Goal: Task Accomplishment & Management: Manage account settings

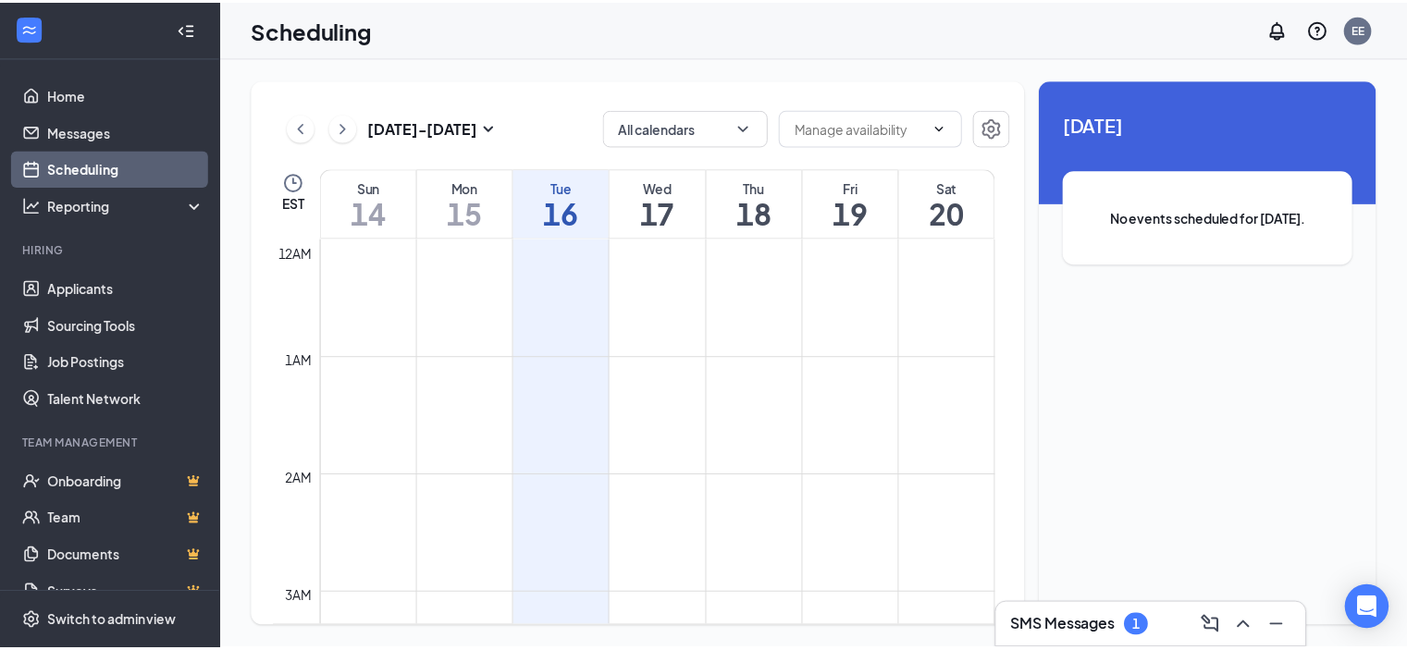
scroll to position [910, 0]
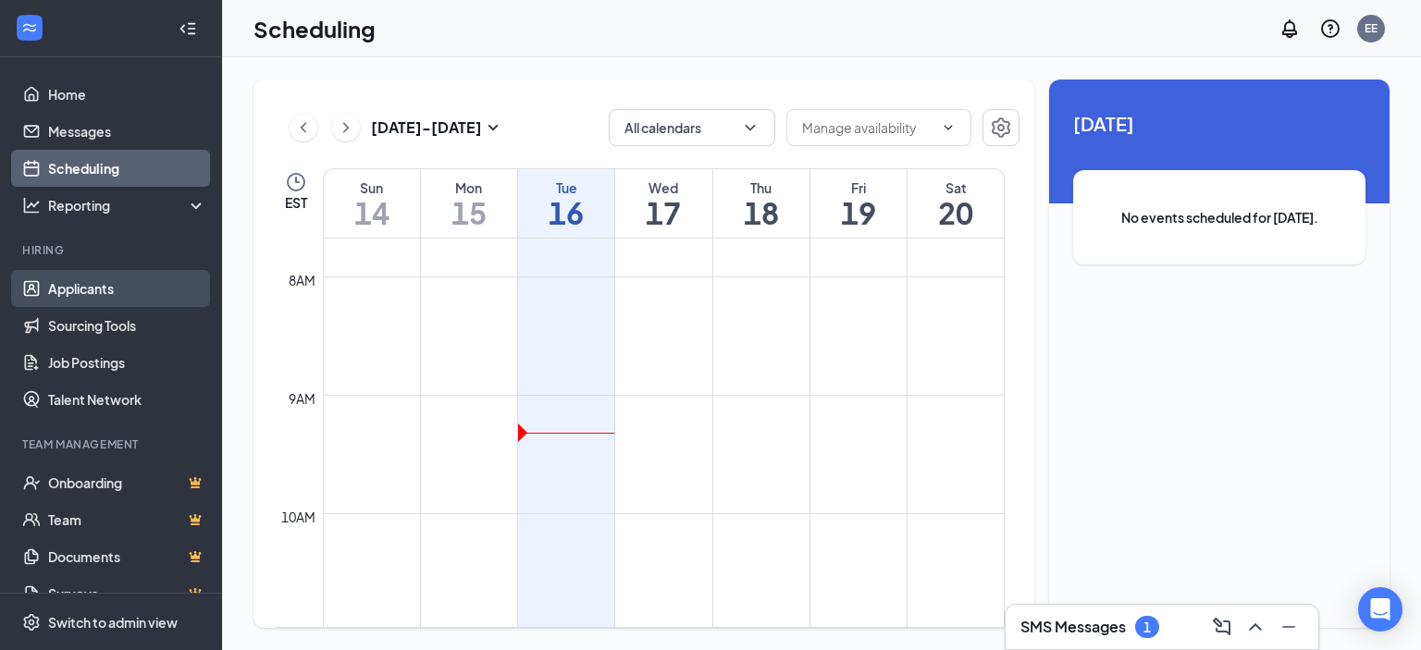
click at [63, 302] on link "Applicants" at bounding box center [127, 288] width 158 height 37
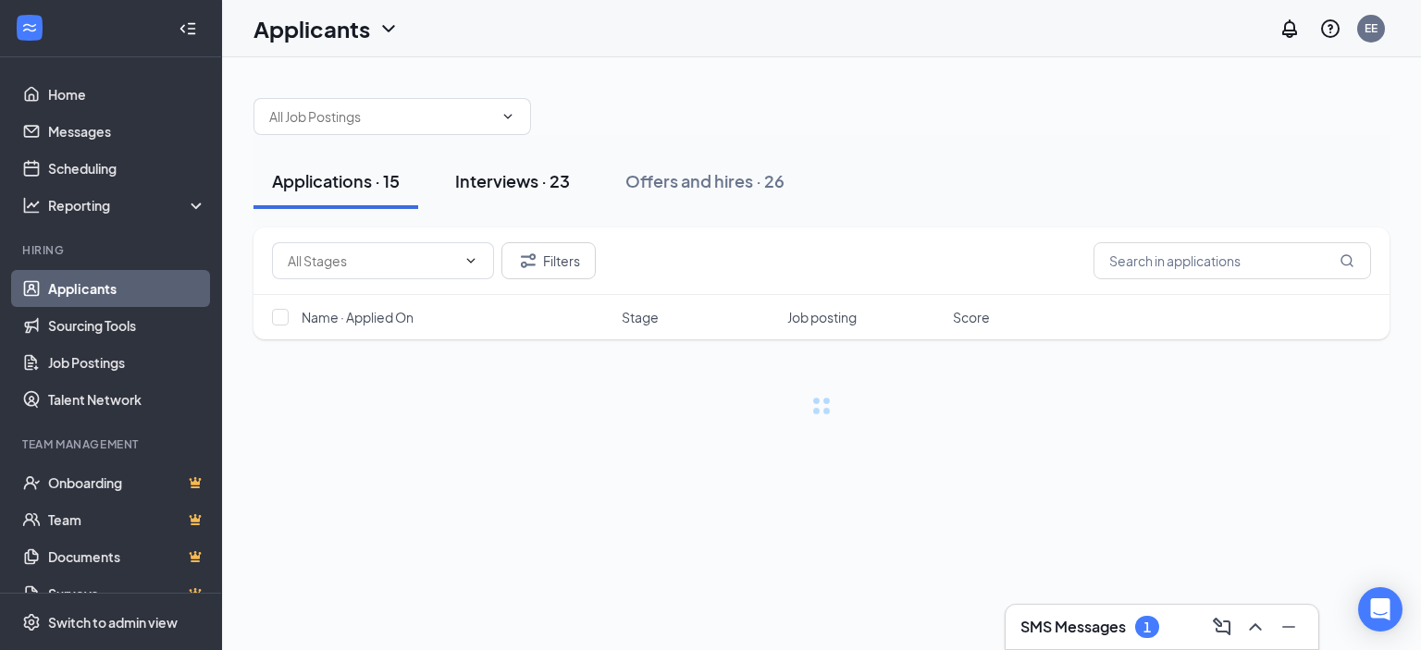
click at [473, 178] on div "Interviews · 23" at bounding box center [512, 180] width 115 height 23
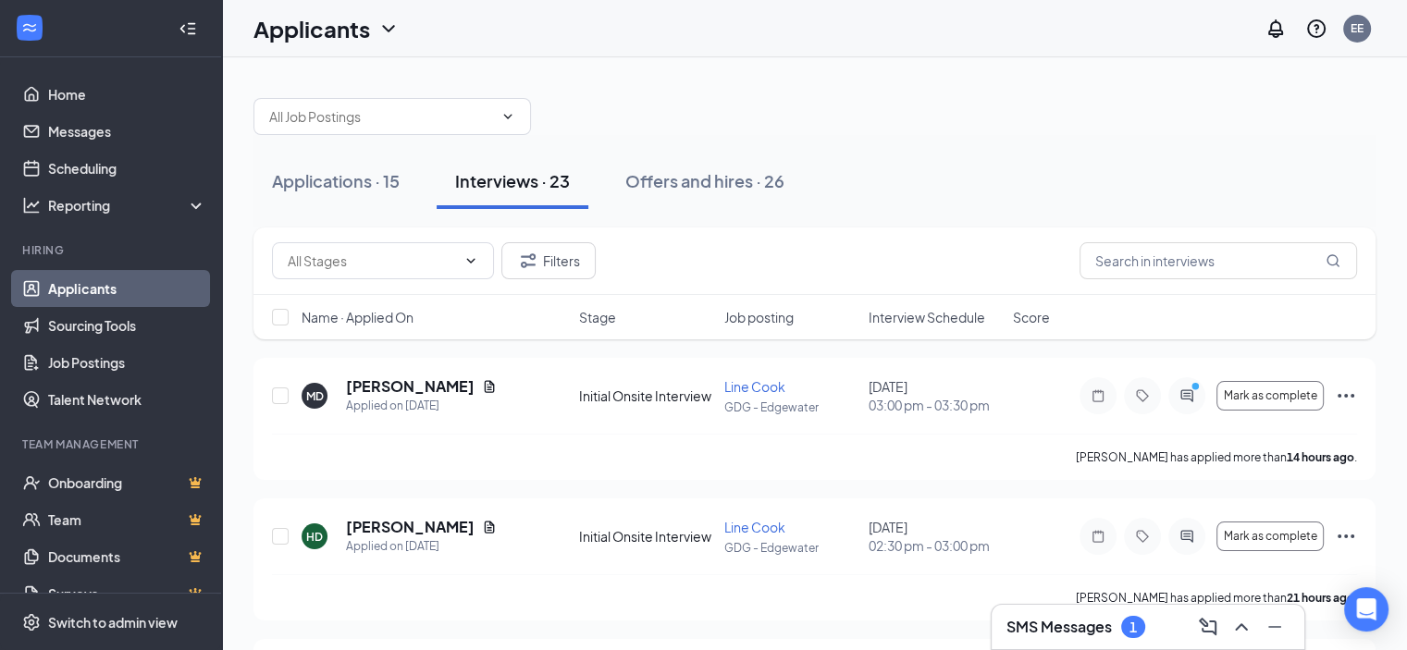
click at [910, 319] on span "Interview Schedule" at bounding box center [927, 317] width 117 height 19
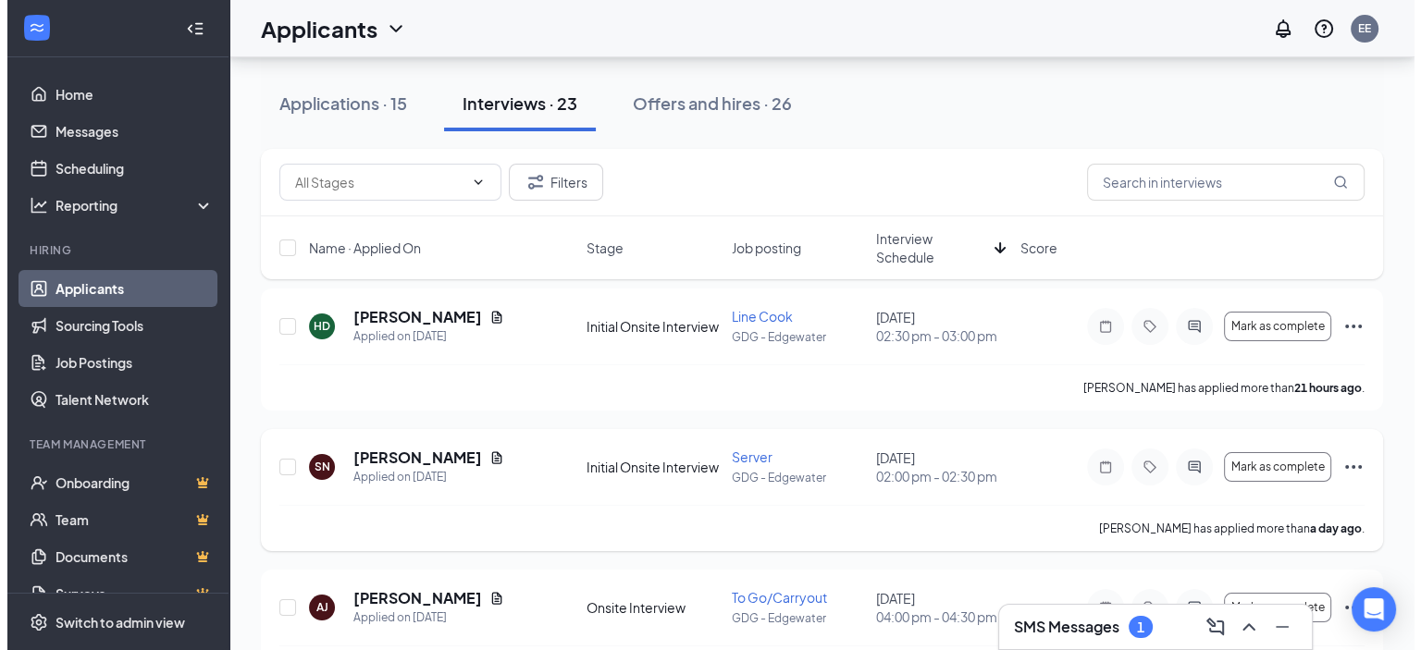
scroll to position [185, 0]
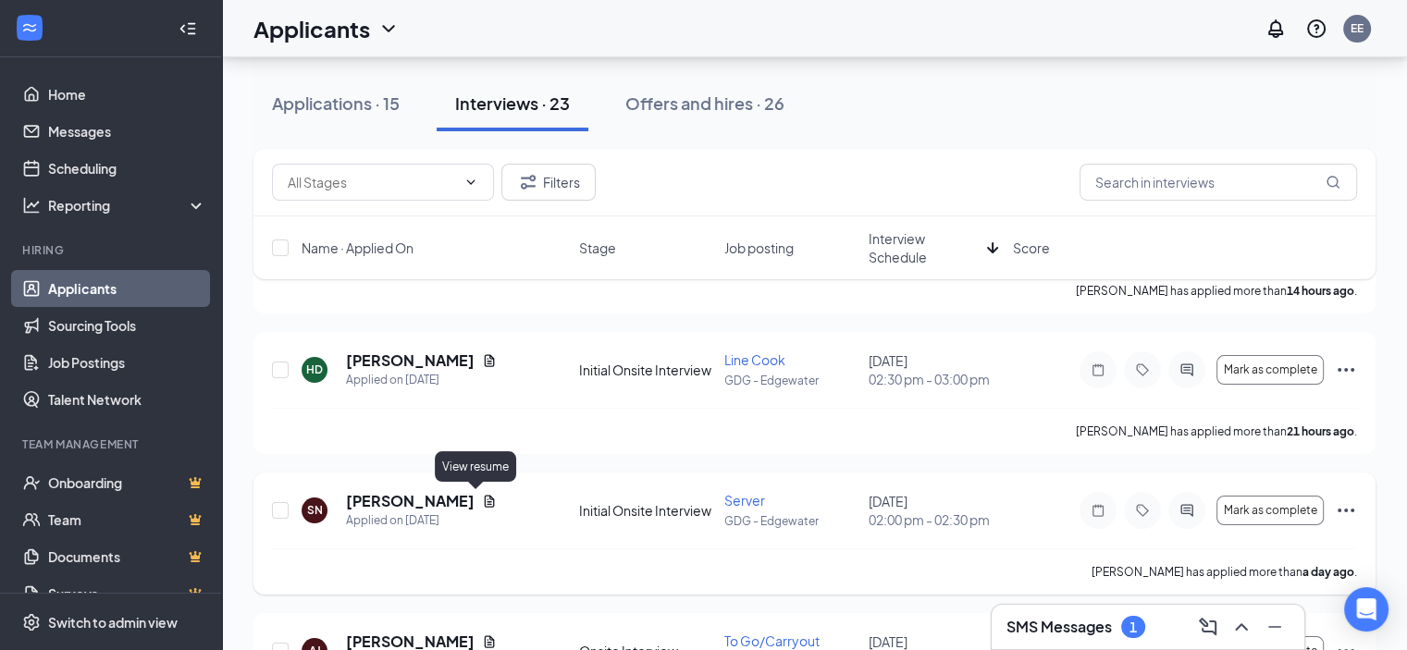
click at [485, 506] on icon "Document" at bounding box center [490, 501] width 10 height 12
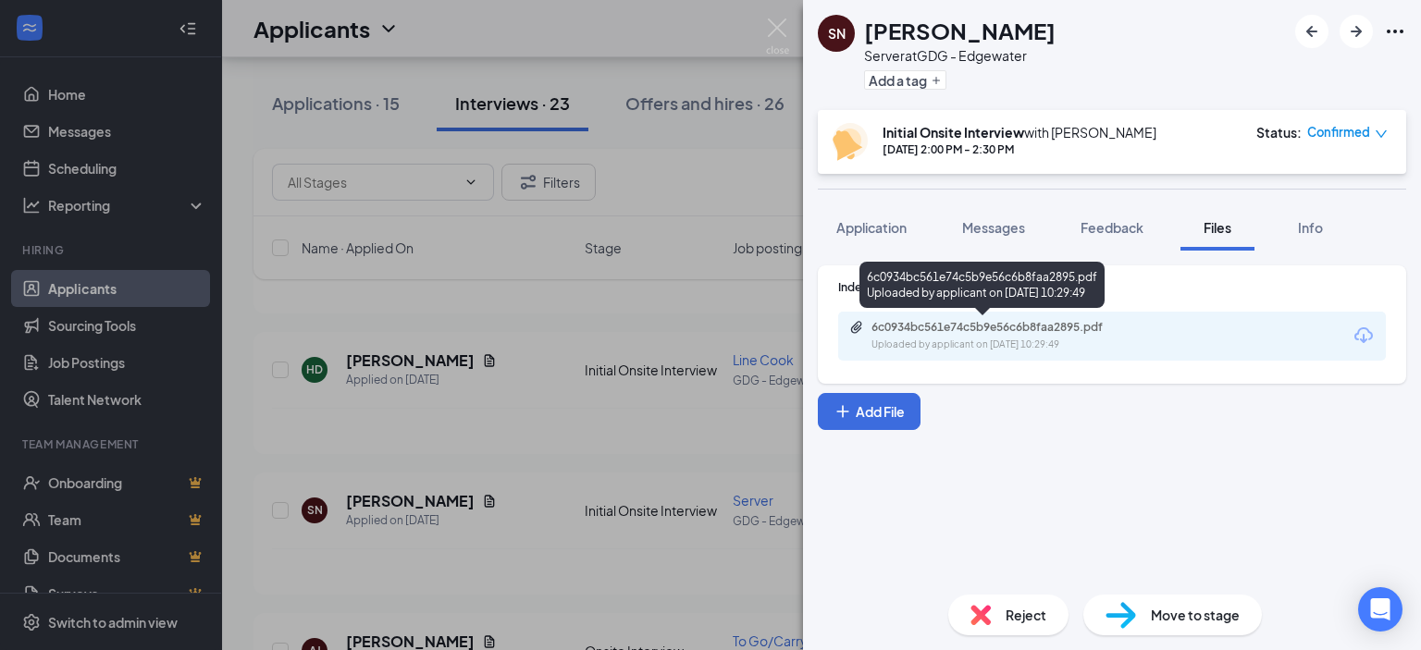
click at [907, 340] on div "Uploaded by applicant on [DATE] 10:29:49" at bounding box center [1011, 345] width 278 height 15
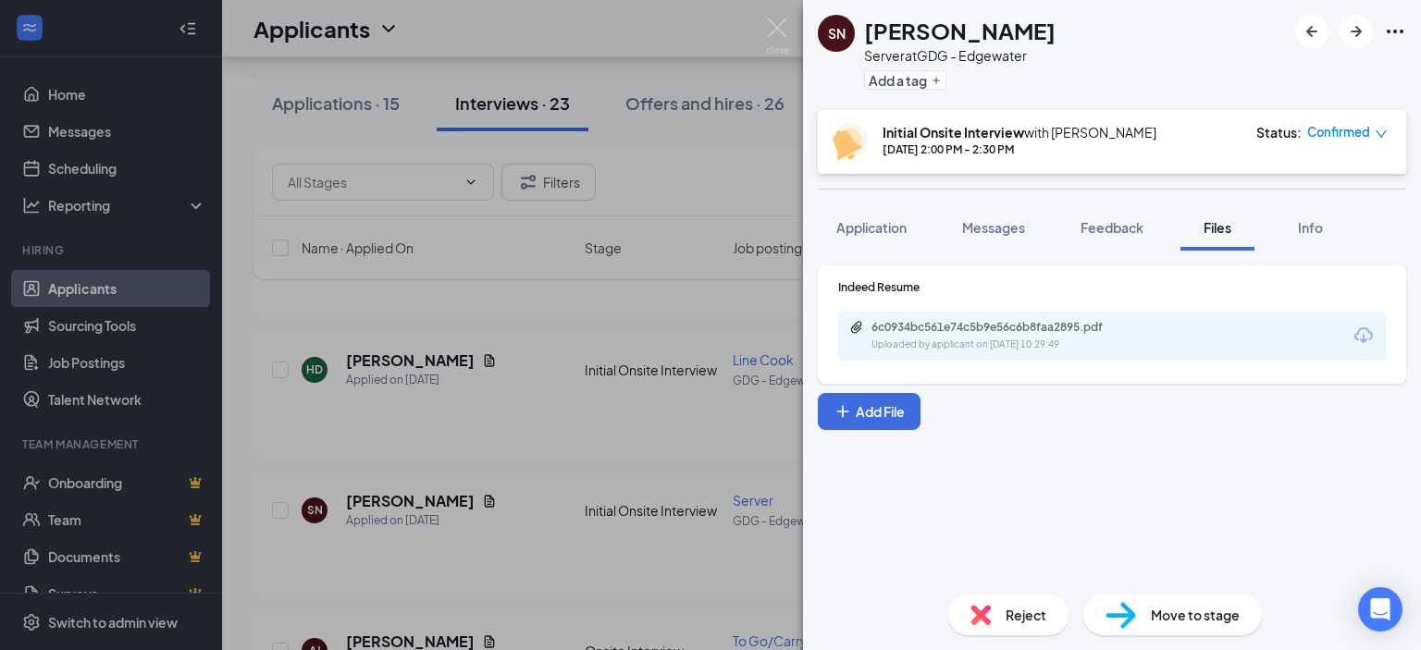
click at [576, 424] on div "SN [PERSON_NAME] Server at GDG - Edgewater Add a tag Initial Onsite Interview w…" at bounding box center [710, 325] width 1421 height 650
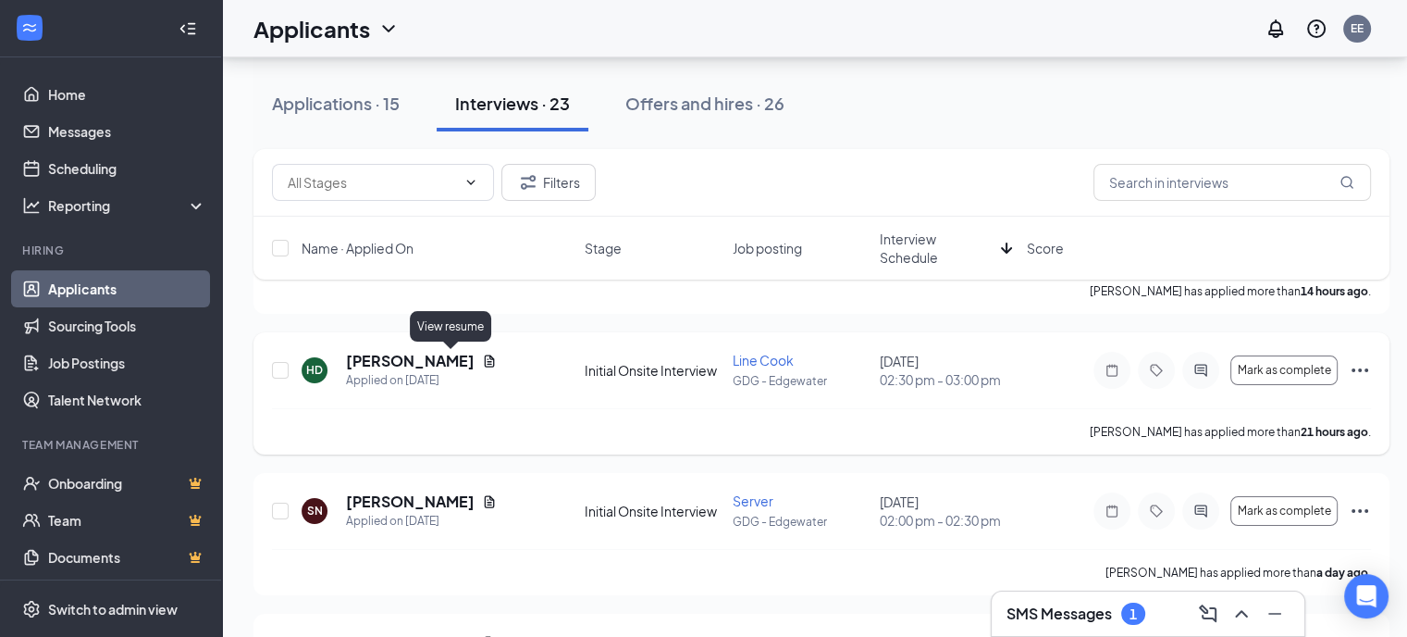
click at [482, 356] on icon "Document" at bounding box center [489, 360] width 15 height 15
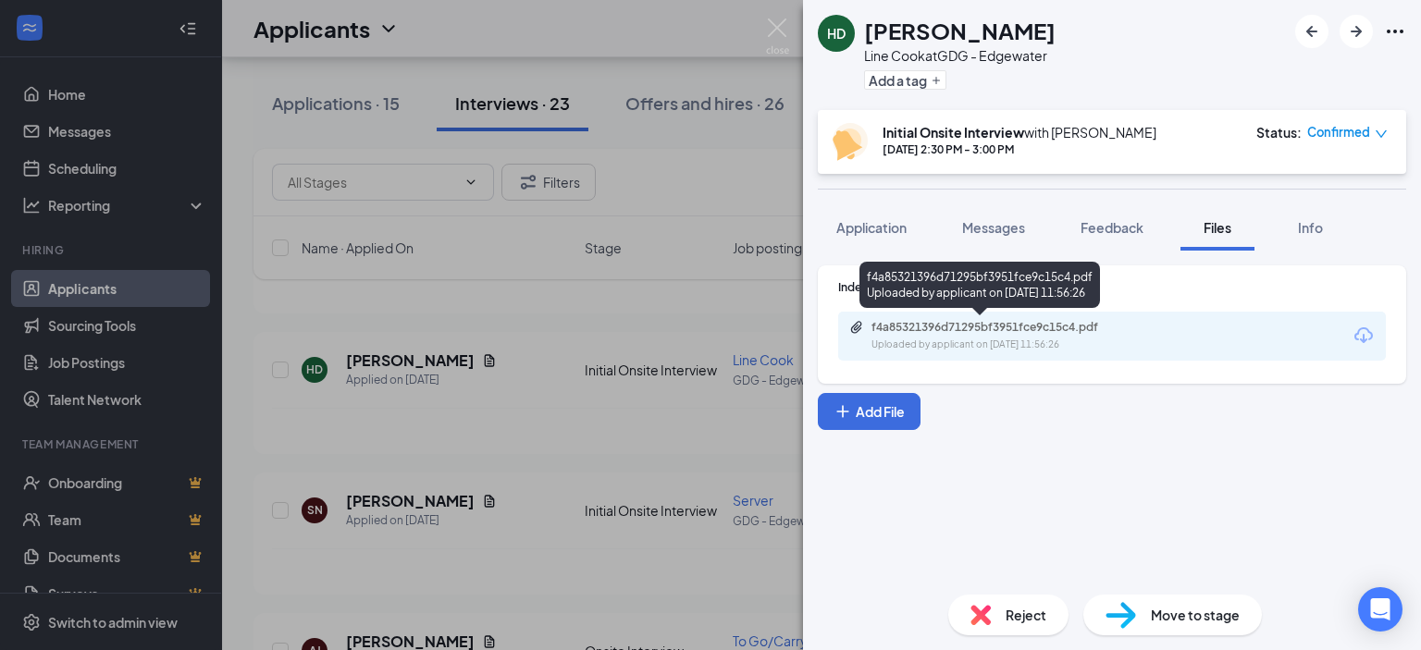
click at [951, 339] on div "Uploaded by applicant on [DATE] 11:56:26" at bounding box center [1011, 345] width 278 height 15
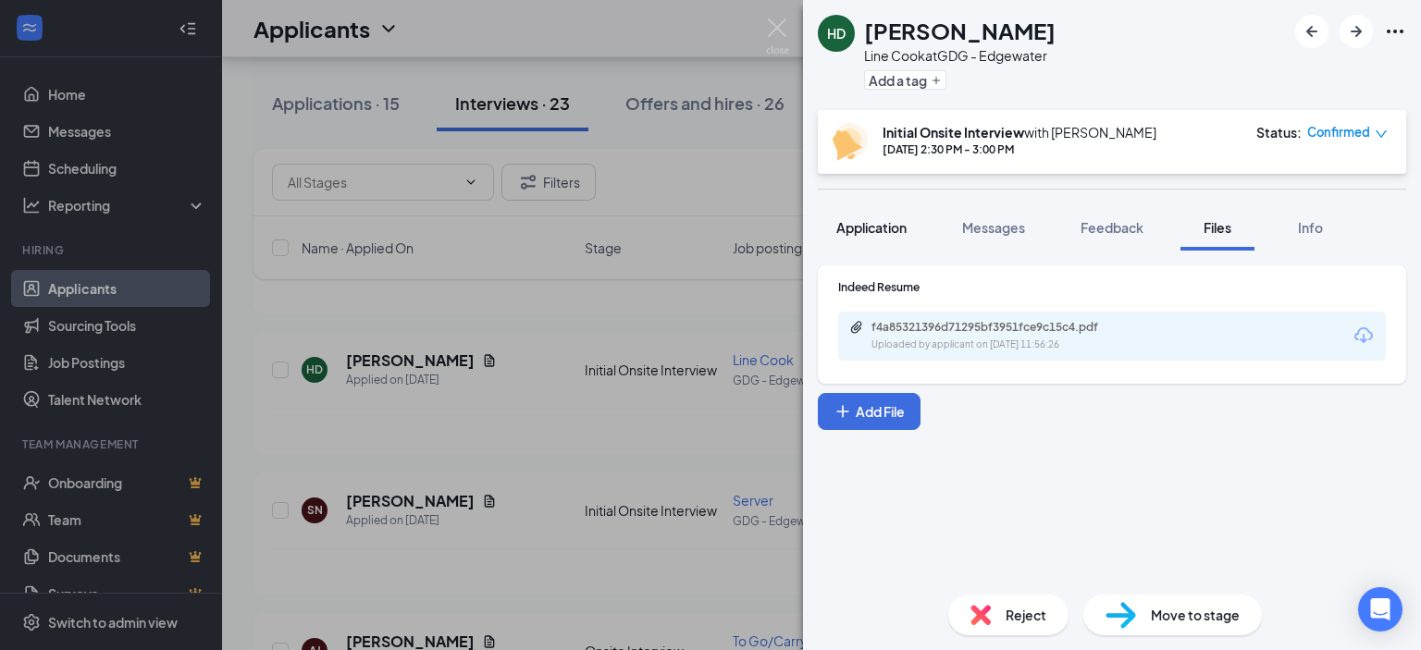
click at [849, 216] on button "Application" at bounding box center [871, 227] width 107 height 46
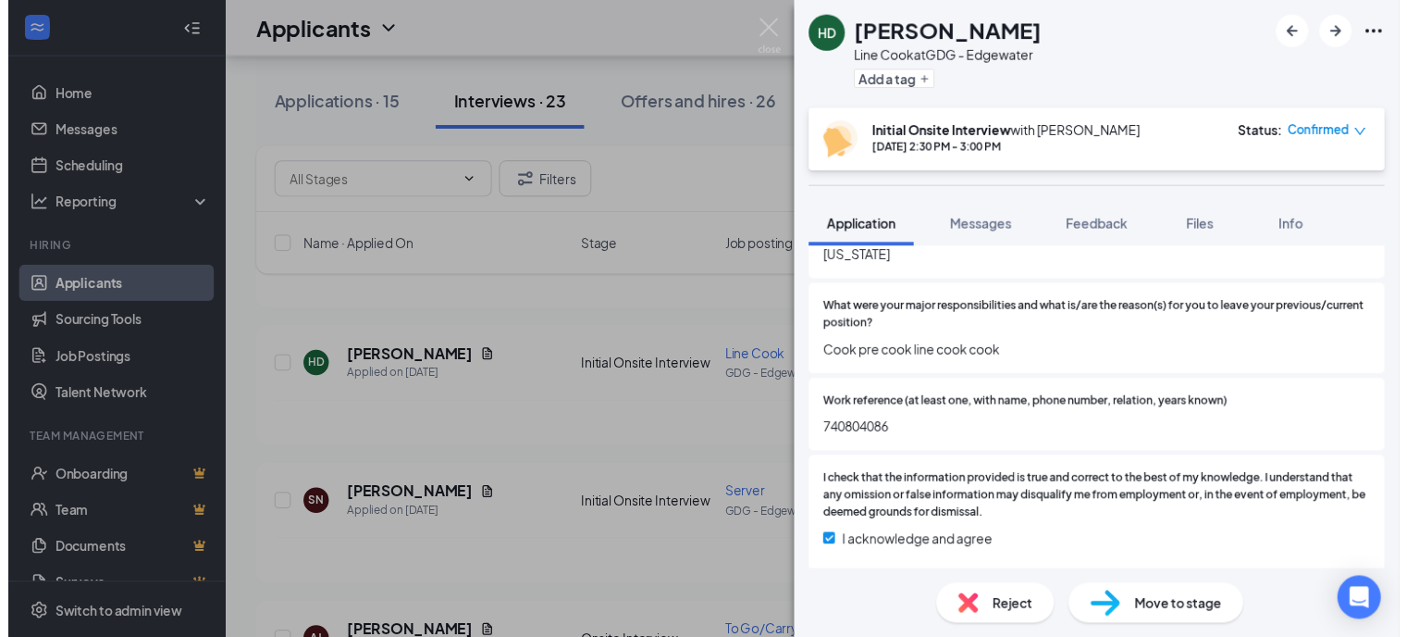
scroll to position [1671, 0]
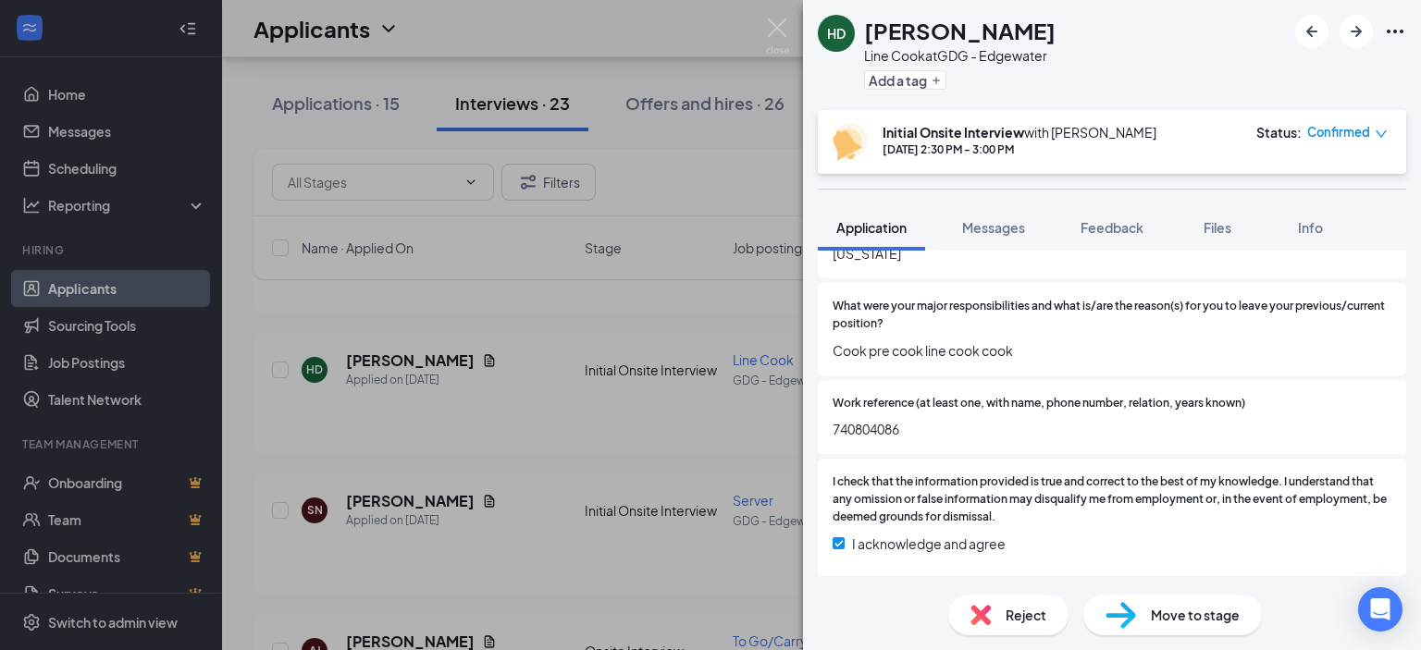
click at [670, 414] on div "HD [PERSON_NAME] Line Cook at GDG - Edgewater Add a tag Initial Onsite Intervie…" at bounding box center [710, 325] width 1421 height 650
